Goal: Information Seeking & Learning: Learn about a topic

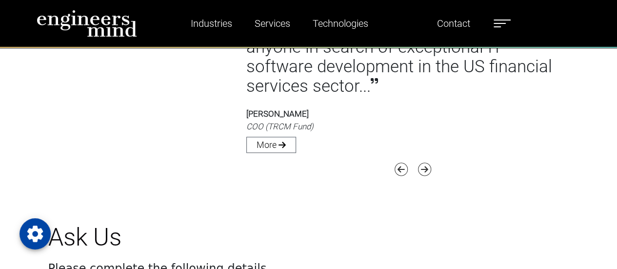
scroll to position [2380, 0]
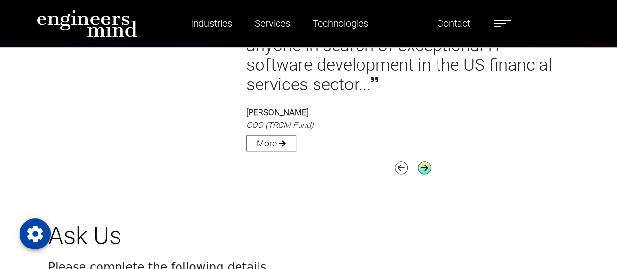
click at [423, 171] on icon "button" at bounding box center [424, 167] width 13 height 13
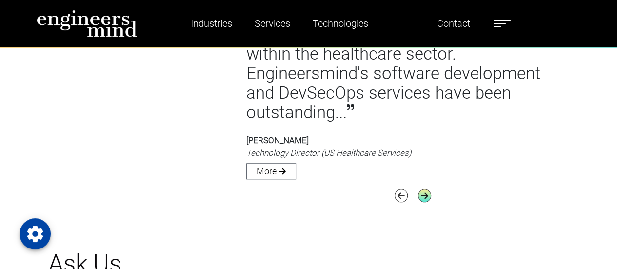
scroll to position [2273, 0]
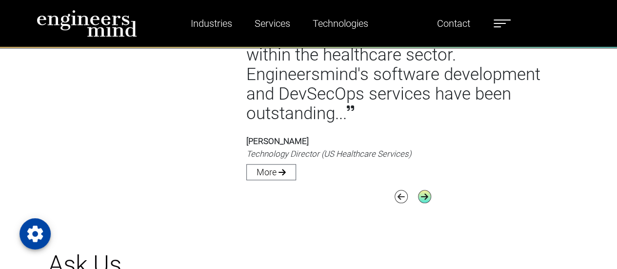
click at [420, 198] on icon "button" at bounding box center [424, 196] width 13 height 13
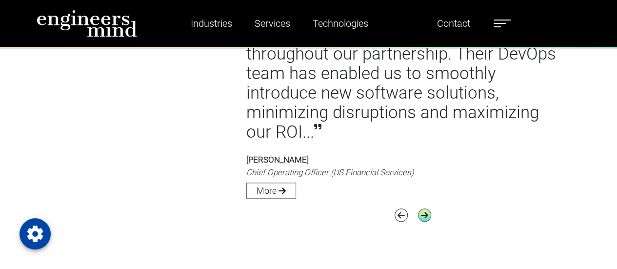
scroll to position [2314, 0]
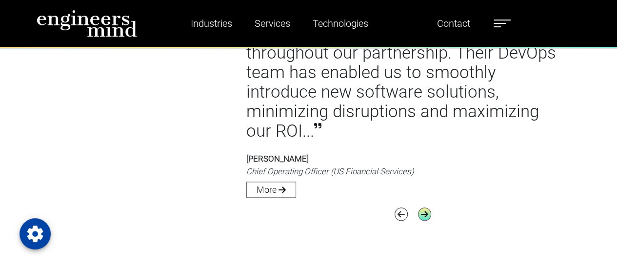
click at [420, 215] on icon "button" at bounding box center [424, 213] width 13 height 13
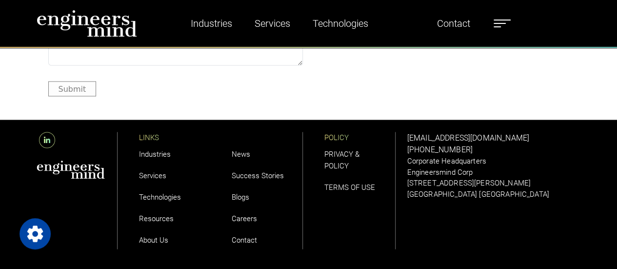
scroll to position [2760, 0]
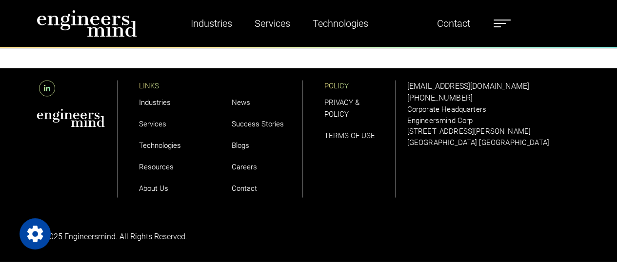
click at [160, 186] on link "About Us" at bounding box center [153, 187] width 29 height 9
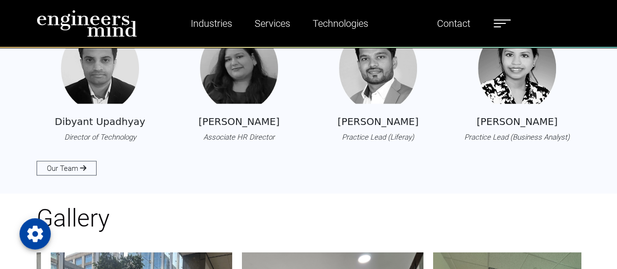
scroll to position [923, 0]
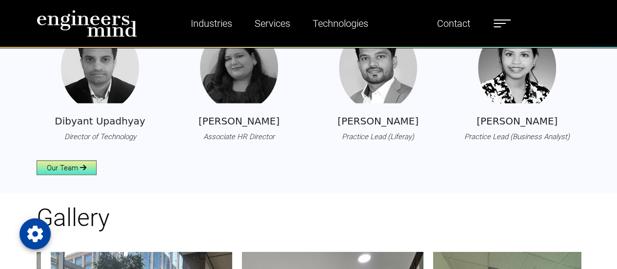
click at [90, 162] on link "Our Team" at bounding box center [67, 167] width 60 height 15
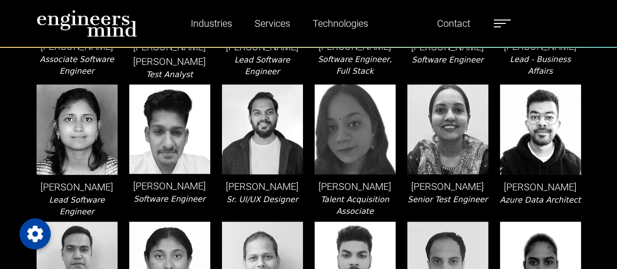
scroll to position [293, 0]
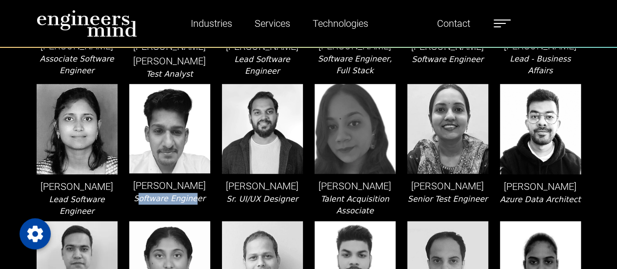
drag, startPoint x: 143, startPoint y: 201, endPoint x: 192, endPoint y: 198, distance: 49.3
click at [192, 198] on icon "Software Engineer" at bounding box center [170, 198] width 72 height 9
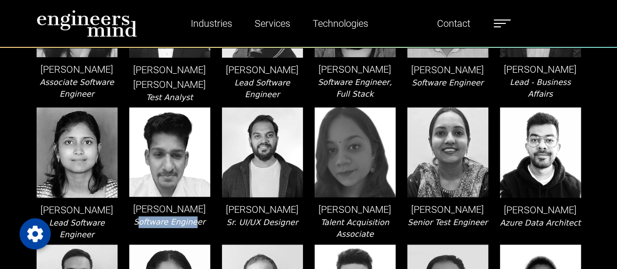
scroll to position [271, 0]
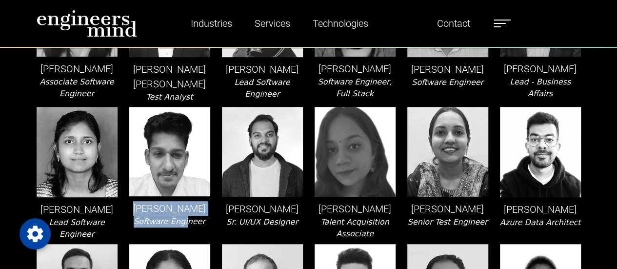
drag, startPoint x: 141, startPoint y: 211, endPoint x: 186, endPoint y: 218, distance: 45.5
click at [186, 218] on div "[PERSON_NAME] Software Engineer" at bounding box center [169, 173] width 93 height 133
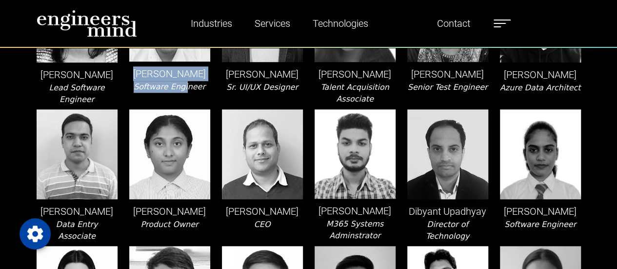
scroll to position [407, 0]
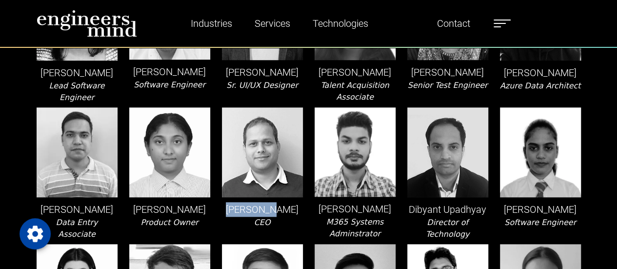
drag, startPoint x: 236, startPoint y: 211, endPoint x: 282, endPoint y: 213, distance: 45.9
click at [282, 213] on p "[PERSON_NAME]" at bounding box center [262, 209] width 81 height 15
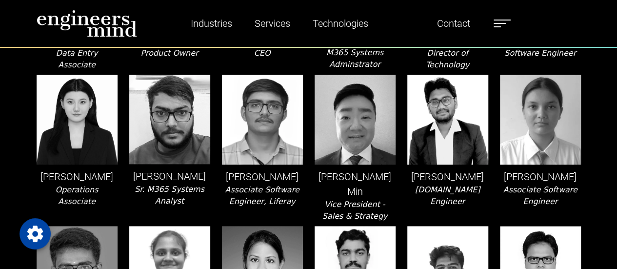
scroll to position [577, 0]
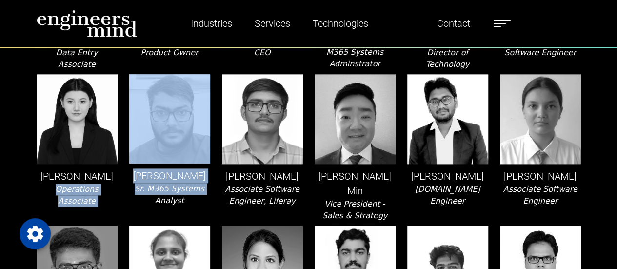
drag, startPoint x: 37, startPoint y: 200, endPoint x: 135, endPoint y: 203, distance: 97.5
click at [185, 200] on div "[PERSON_NAME] M365 Systems Analyst" at bounding box center [169, 147] width 93 height 147
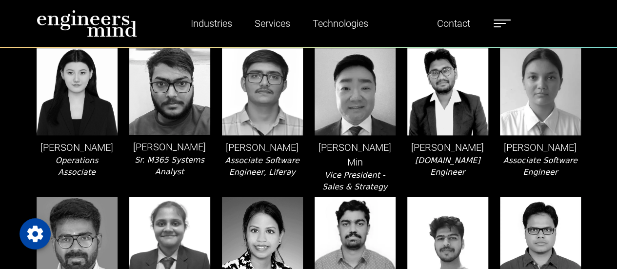
scroll to position [606, 0]
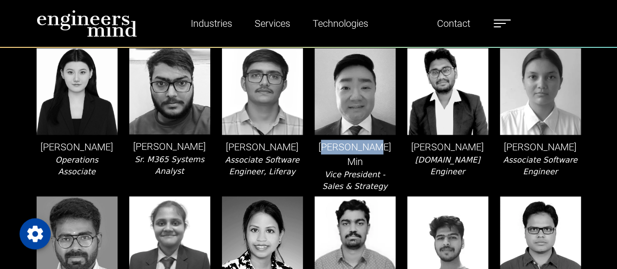
drag, startPoint x: 329, startPoint y: 158, endPoint x: 380, endPoint y: 155, distance: 51.3
click at [380, 155] on p "[PERSON_NAME] Min" at bounding box center [354, 153] width 81 height 29
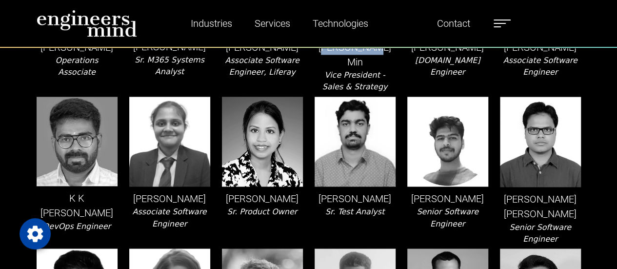
scroll to position [706, 0]
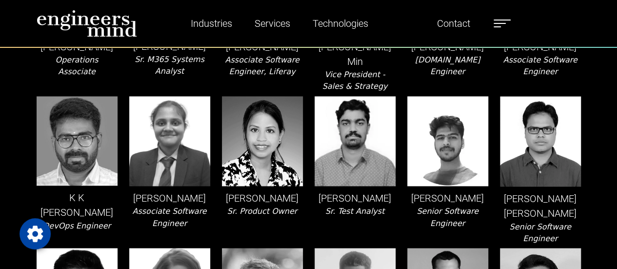
click at [563, 216] on p "[PERSON_NAME] [PERSON_NAME]" at bounding box center [540, 205] width 81 height 29
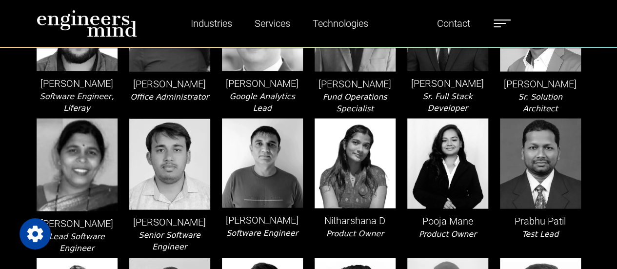
scroll to position [972, 0]
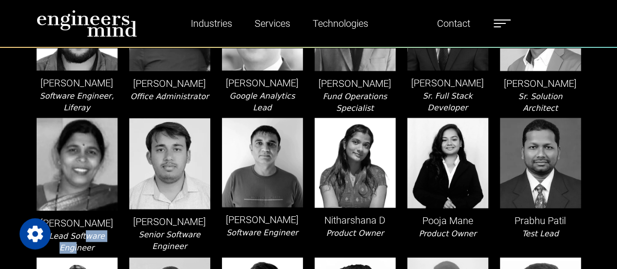
drag, startPoint x: 102, startPoint y: 259, endPoint x: 68, endPoint y: 251, distance: 35.1
click at [68, 251] on icon "Lead Software Engineer" at bounding box center [77, 241] width 56 height 21
click at [140, 249] on div "[PERSON_NAME] Senior Software Engineer" at bounding box center [169, 186] width 93 height 136
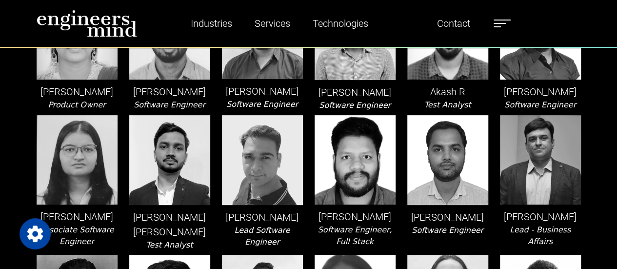
scroll to position [123, 0]
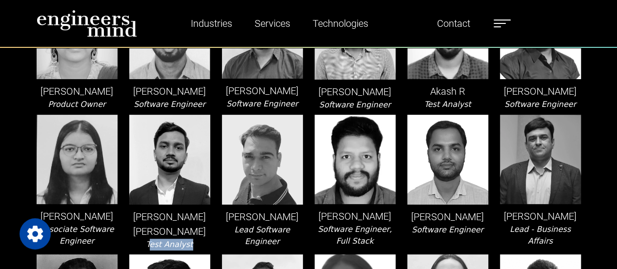
drag, startPoint x: 154, startPoint y: 247, endPoint x: 193, endPoint y: 243, distance: 39.2
click at [193, 243] on div "Aman Kumar Pundhir Test Analyst" at bounding box center [169, 183] width 93 height 136
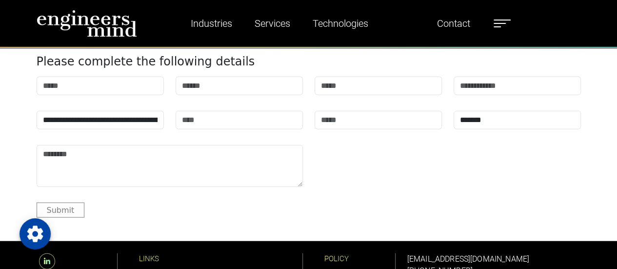
scroll to position [2913, 0]
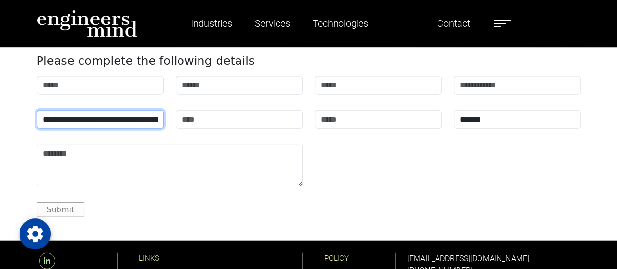
click at [134, 114] on select "**********" at bounding box center [100, 119] width 127 height 19
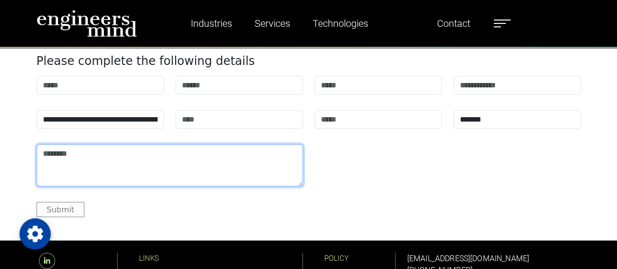
click at [127, 183] on textarea at bounding box center [170, 165] width 266 height 42
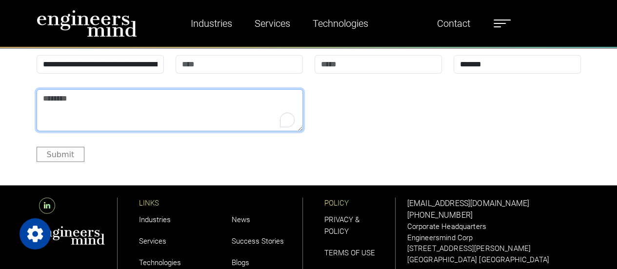
scroll to position [3068, 0]
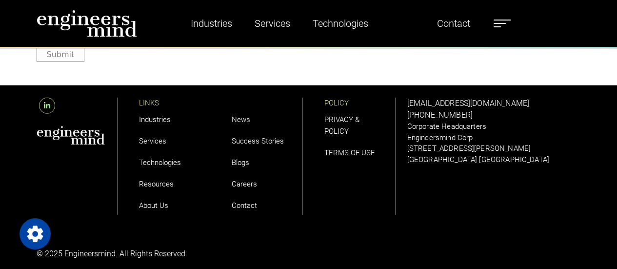
click at [241, 187] on link "Careers" at bounding box center [244, 183] width 25 height 9
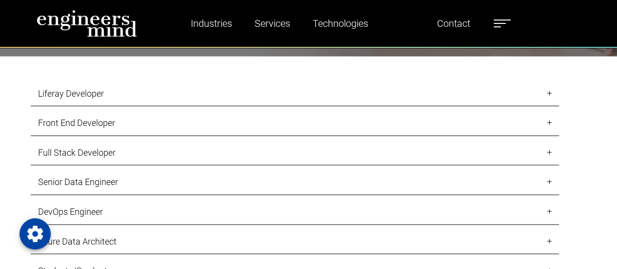
scroll to position [862, 0]
click at [194, 152] on link "Full Stack Developer" at bounding box center [295, 152] width 528 height 26
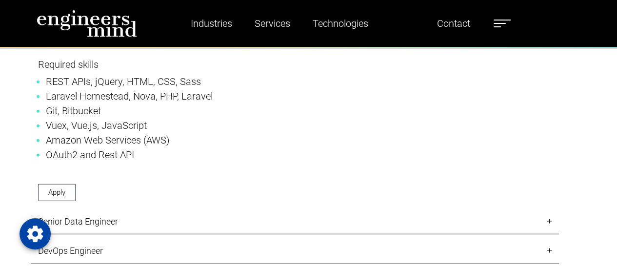
scroll to position [1256, 0]
